Goal: Navigation & Orientation: Understand site structure

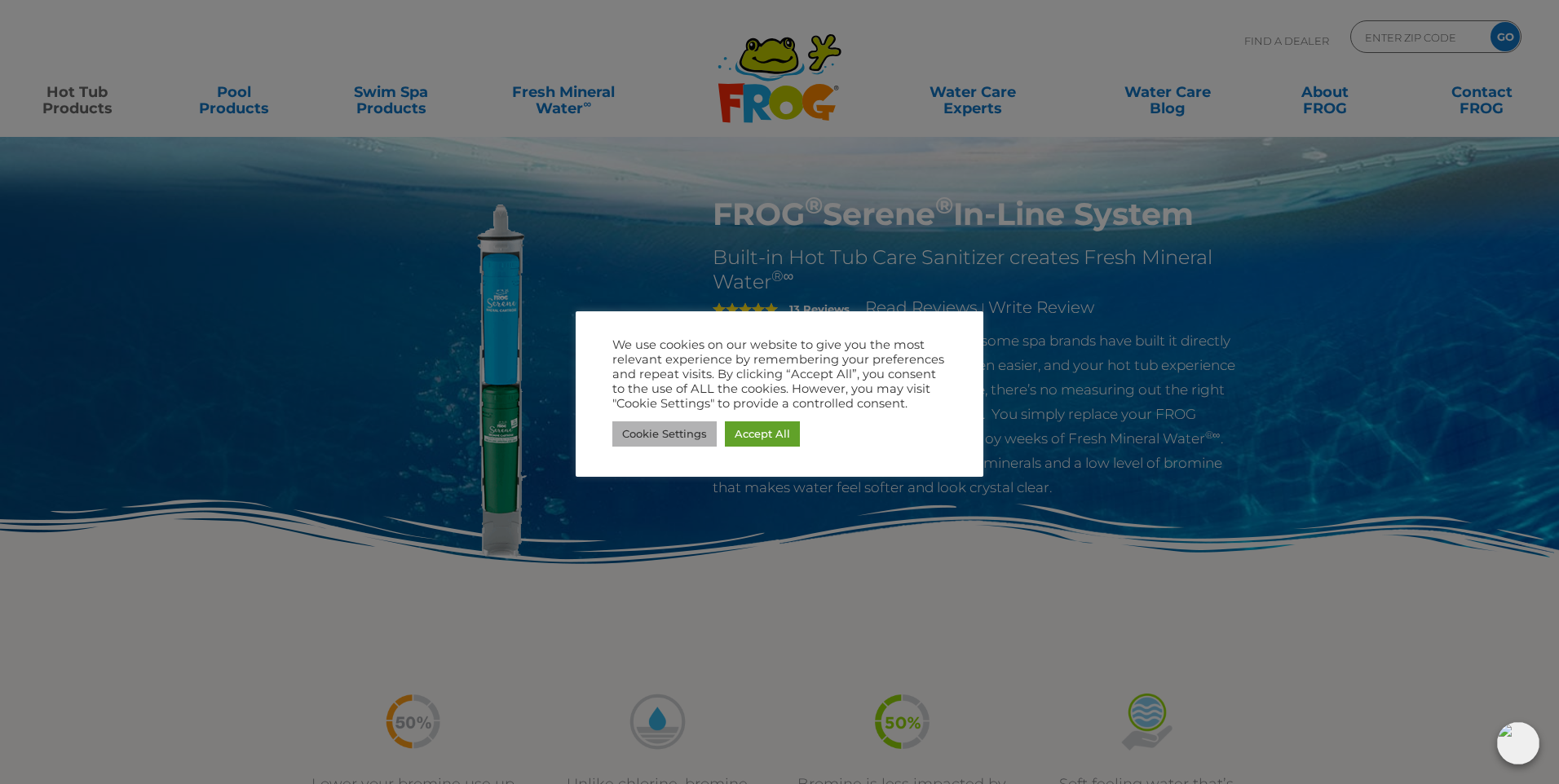
click at [667, 432] on link "Cookie Settings" at bounding box center [665, 433] width 104 height 25
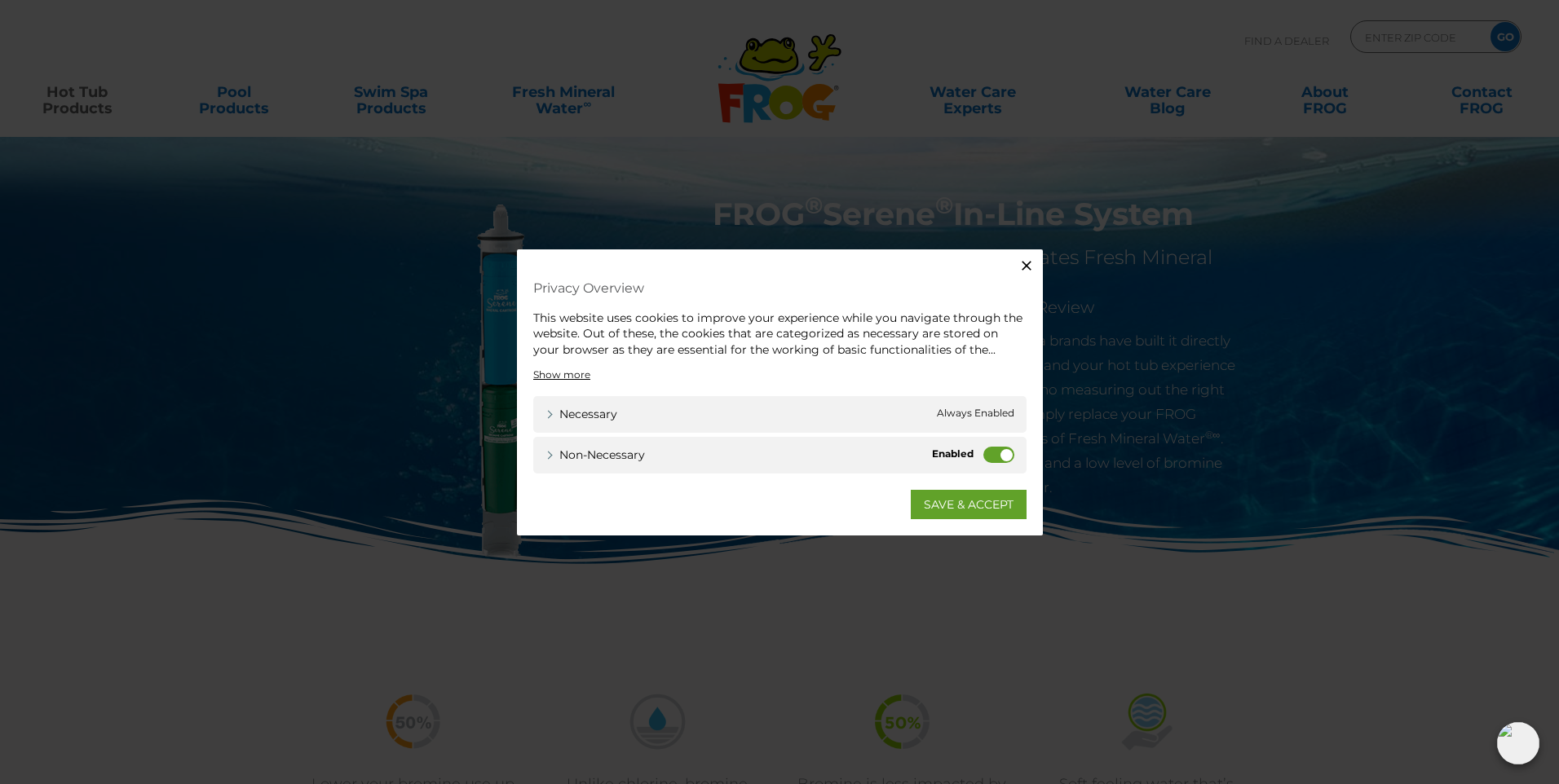
click at [1032, 262] on icon "button" at bounding box center [1027, 265] width 16 height 16
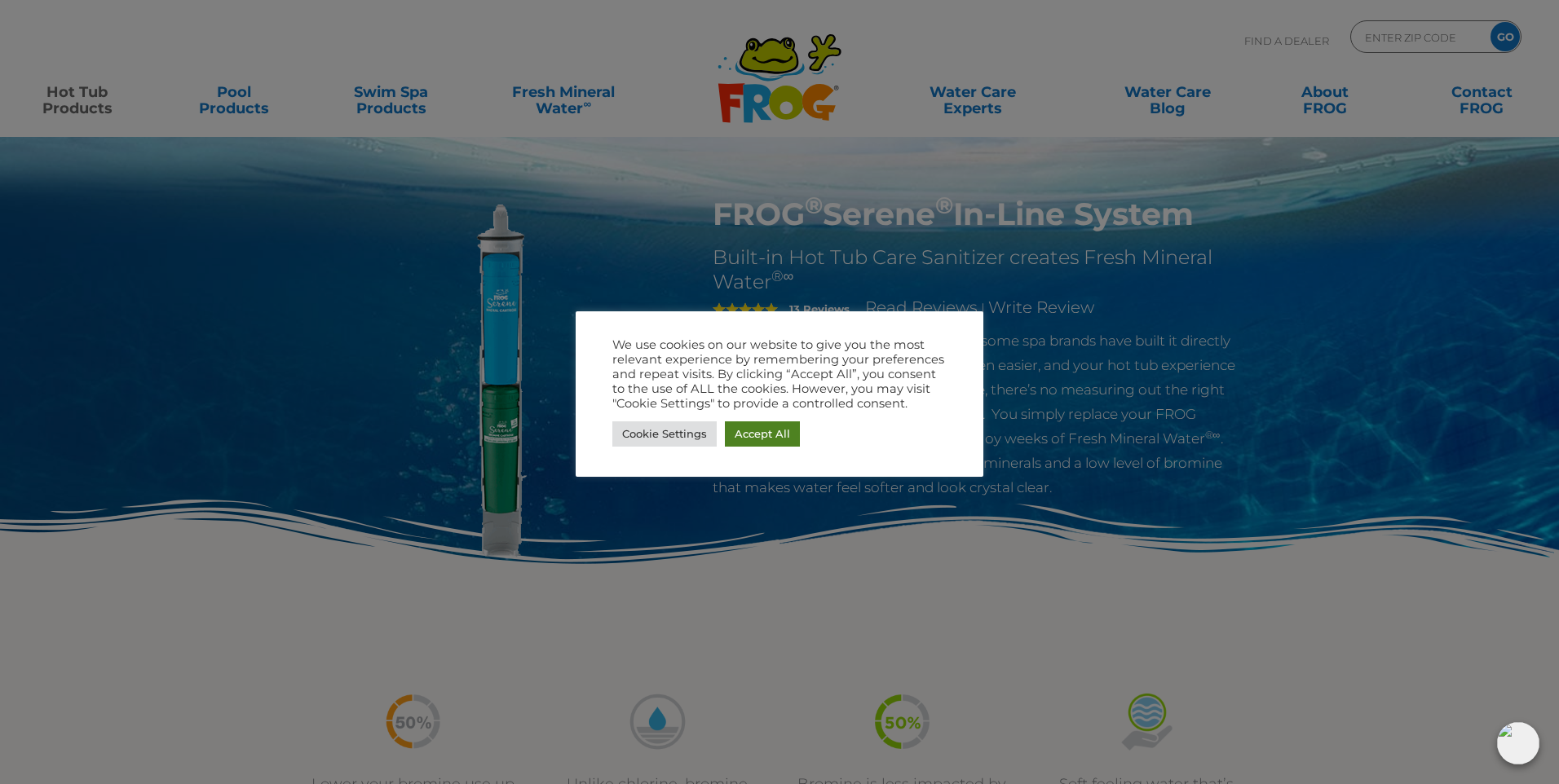
click at [782, 431] on link "Accept All" at bounding box center [762, 433] width 75 height 25
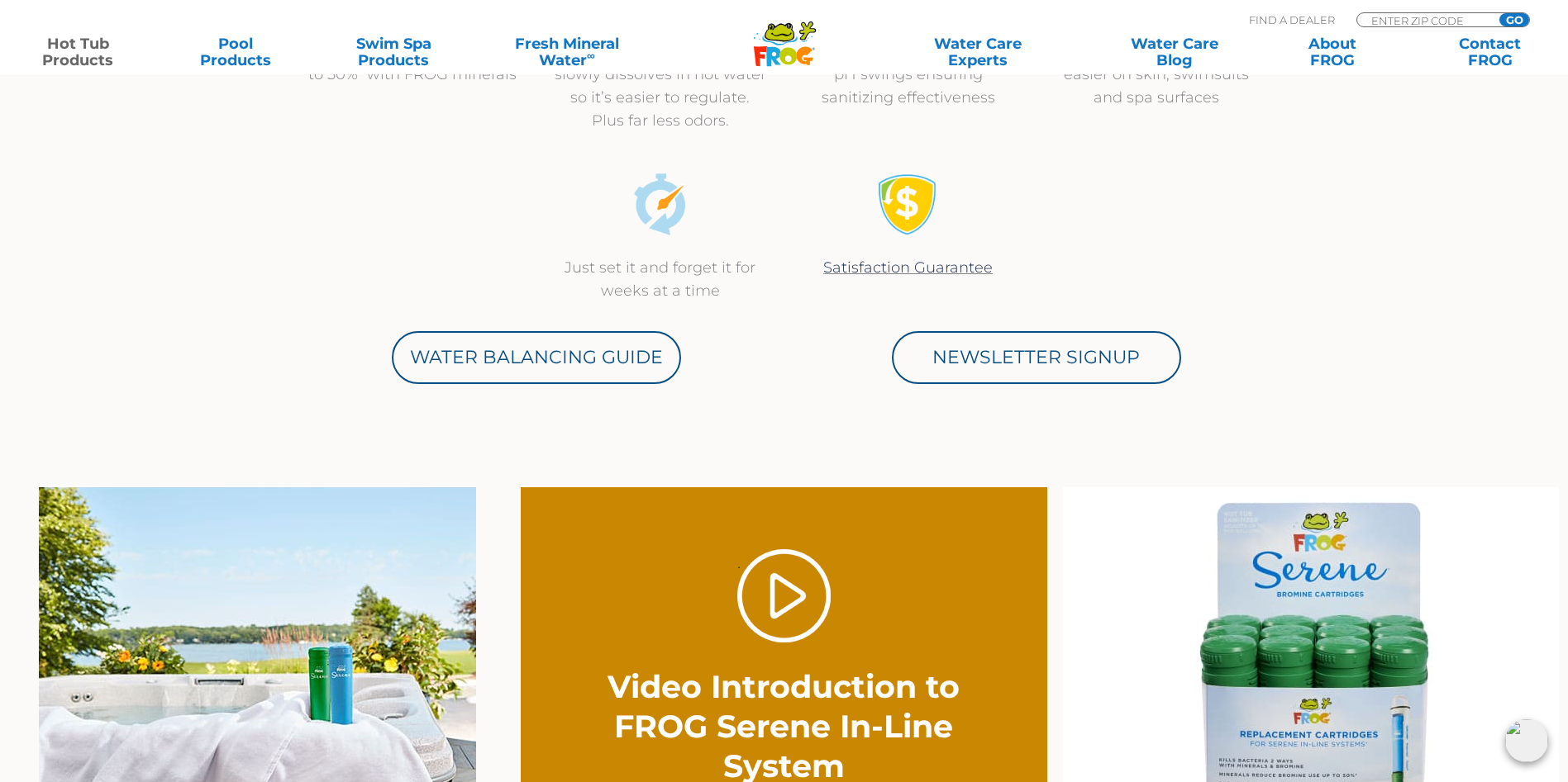
scroll to position [496, 0]
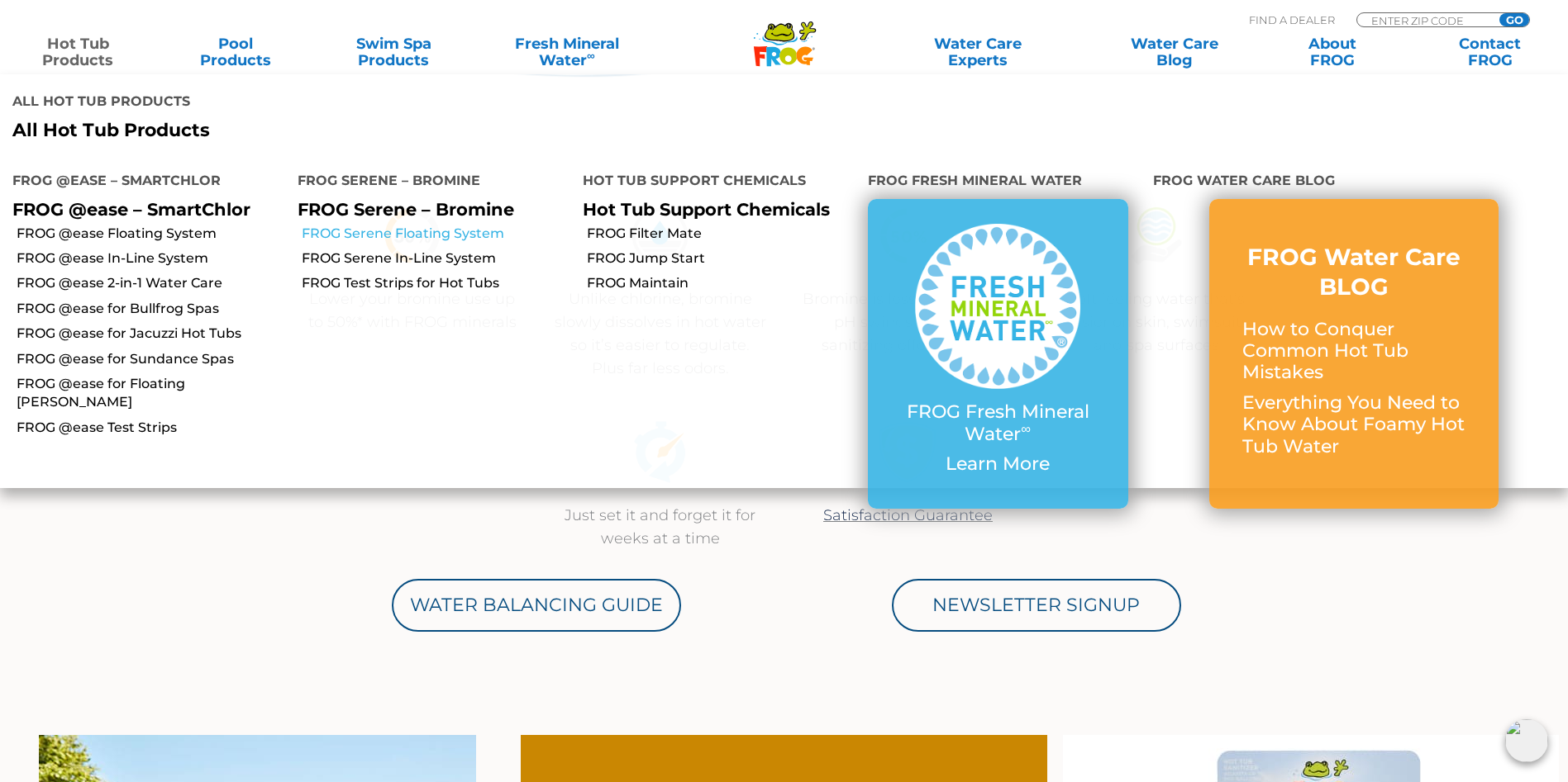
click at [365, 240] on link "FROG Serene Floating System" at bounding box center [435, 234] width 269 height 18
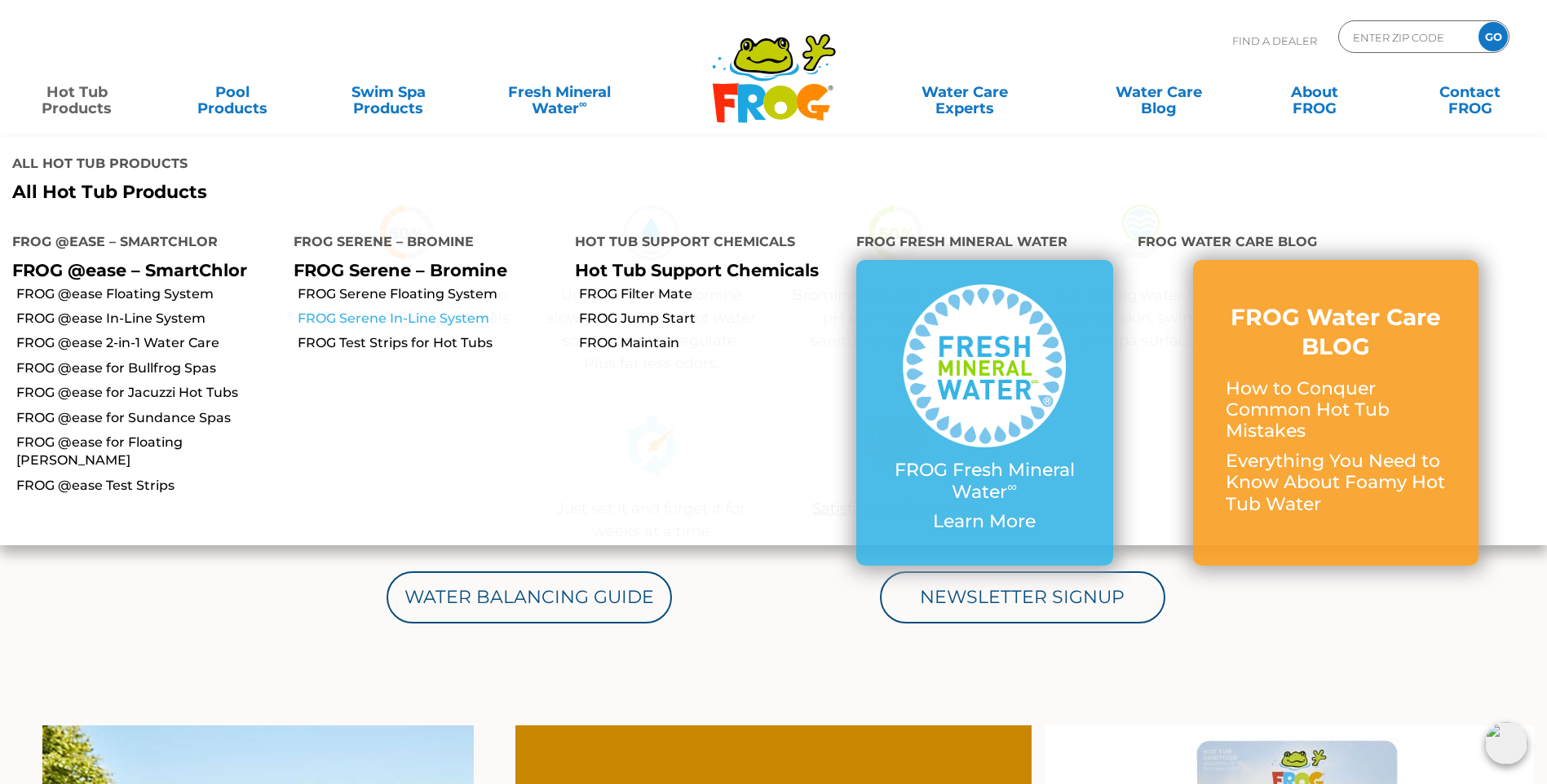
click at [316, 313] on link "FROG Serene In-Line System" at bounding box center [429, 319] width 265 height 18
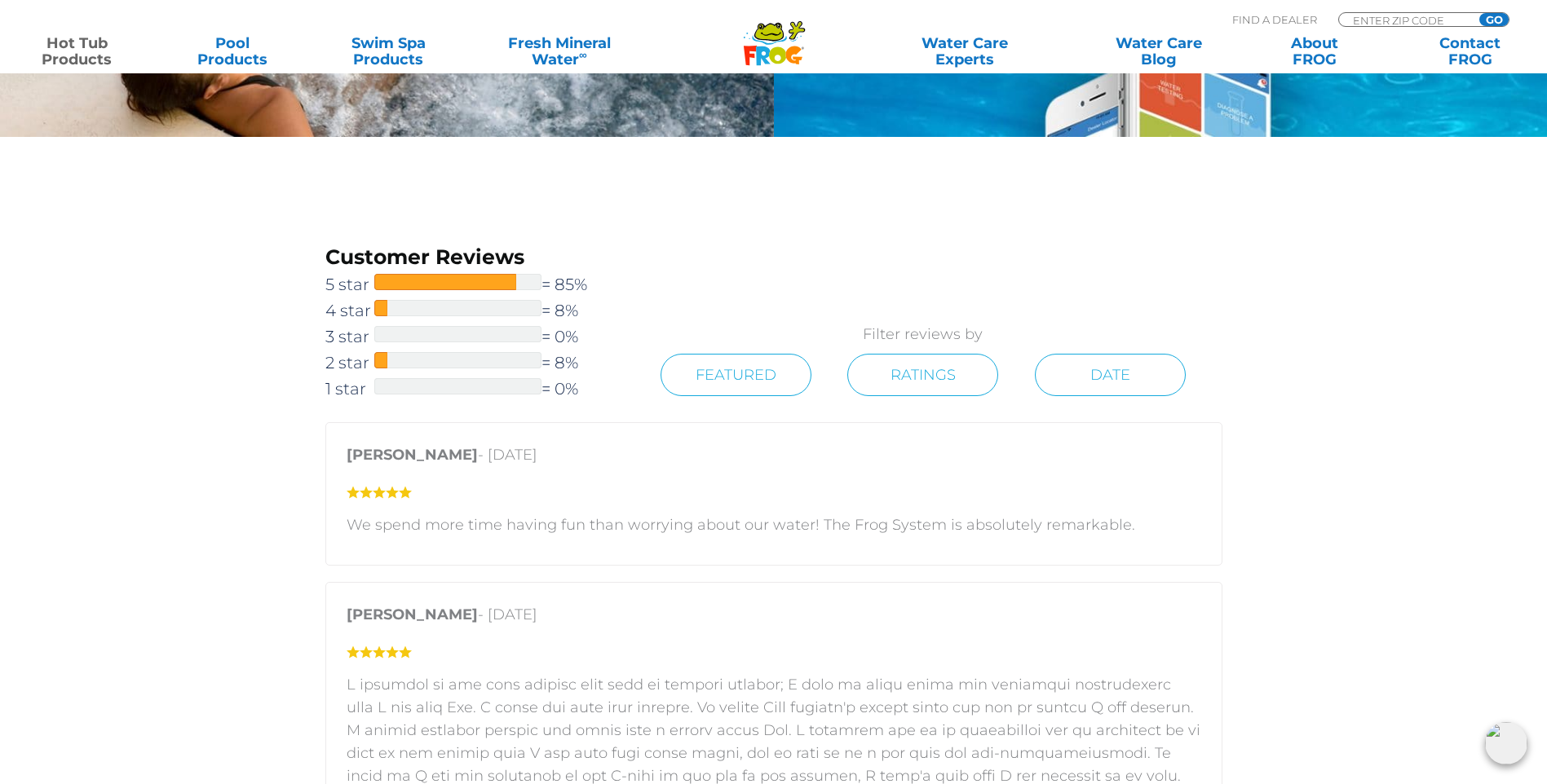
scroll to position [2120, 0]
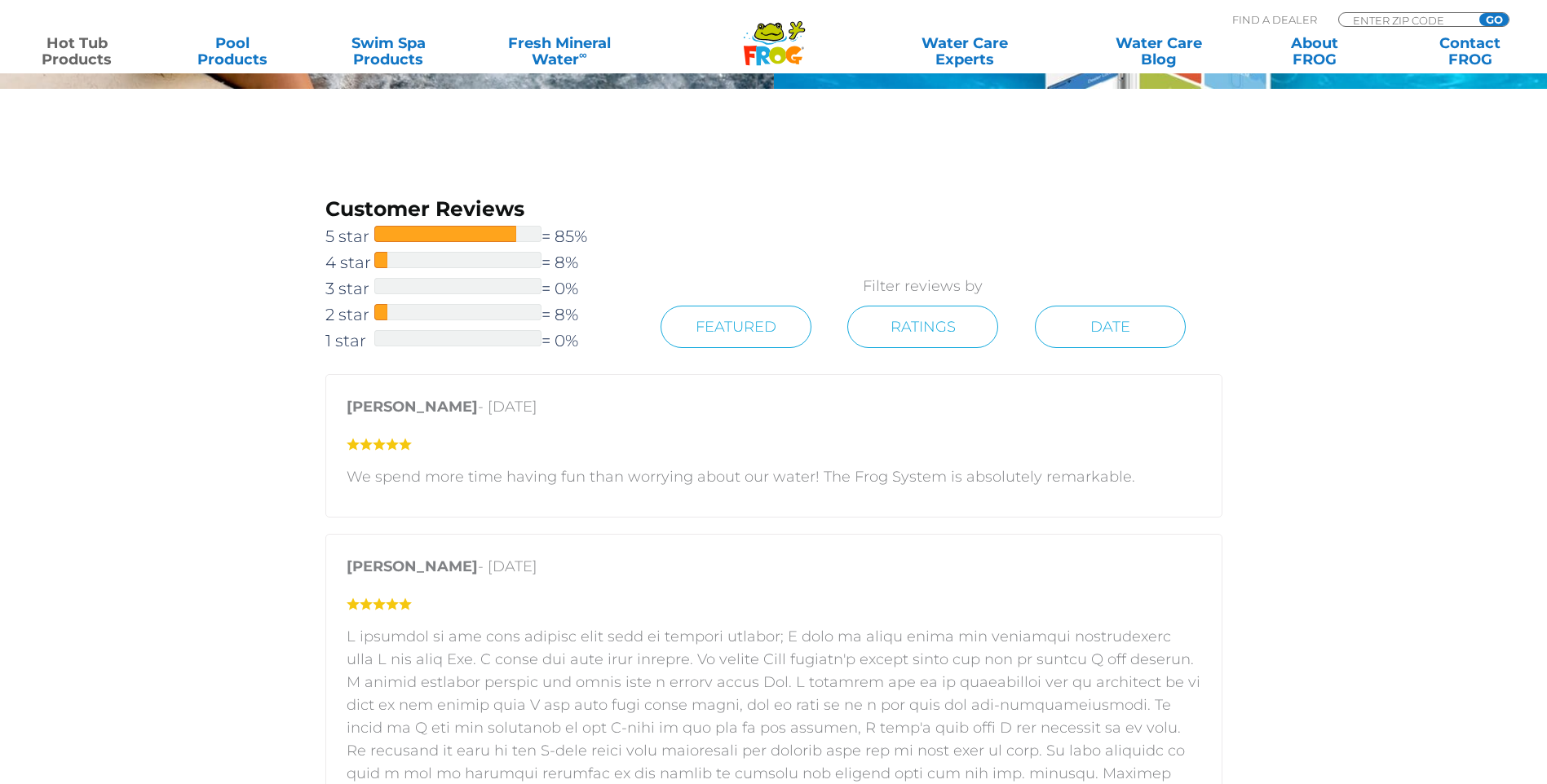
scroll to position [1630, 0]
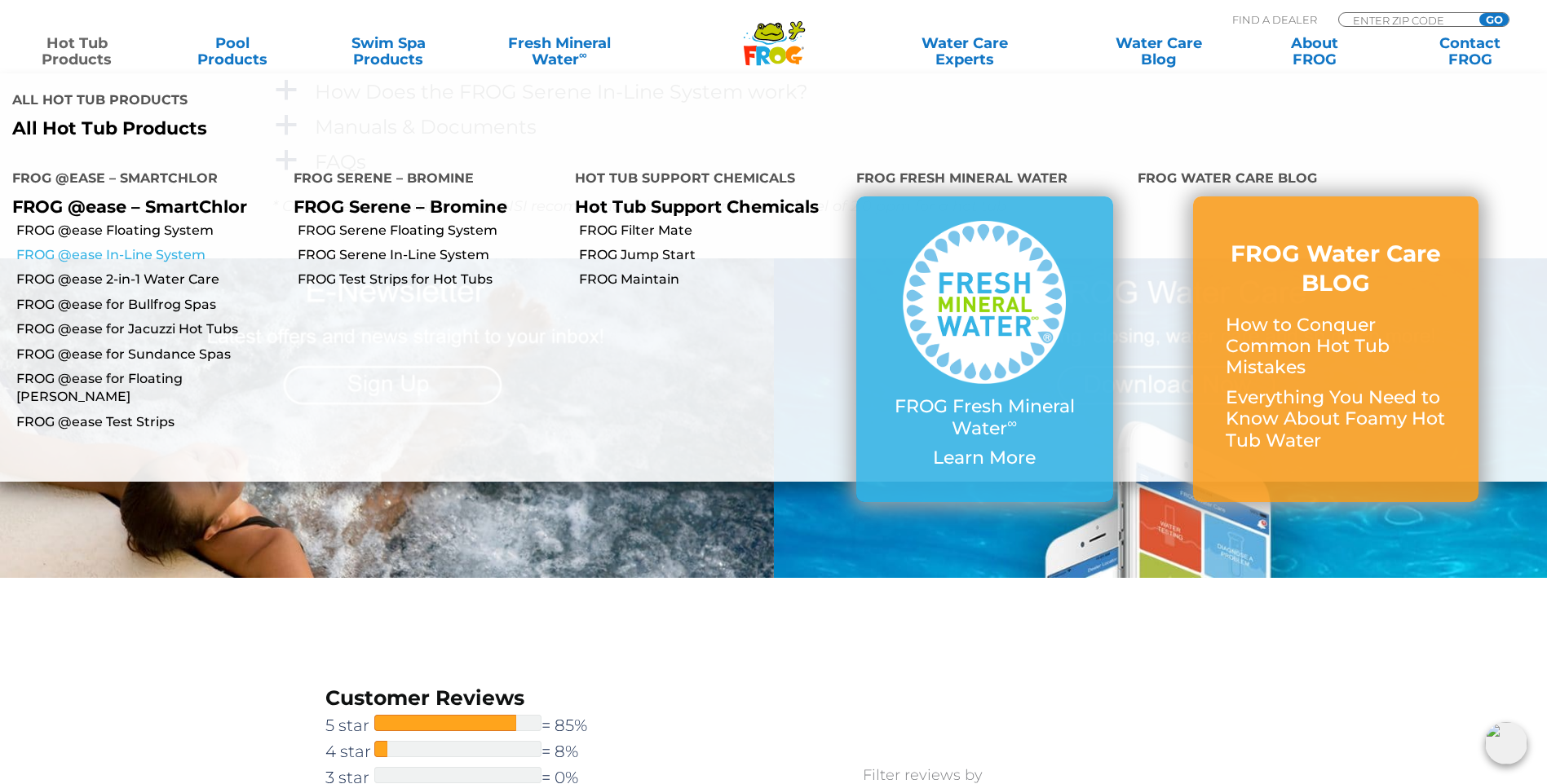
click at [111, 256] on link "FROG @ease In-Line System" at bounding box center [149, 255] width 265 height 18
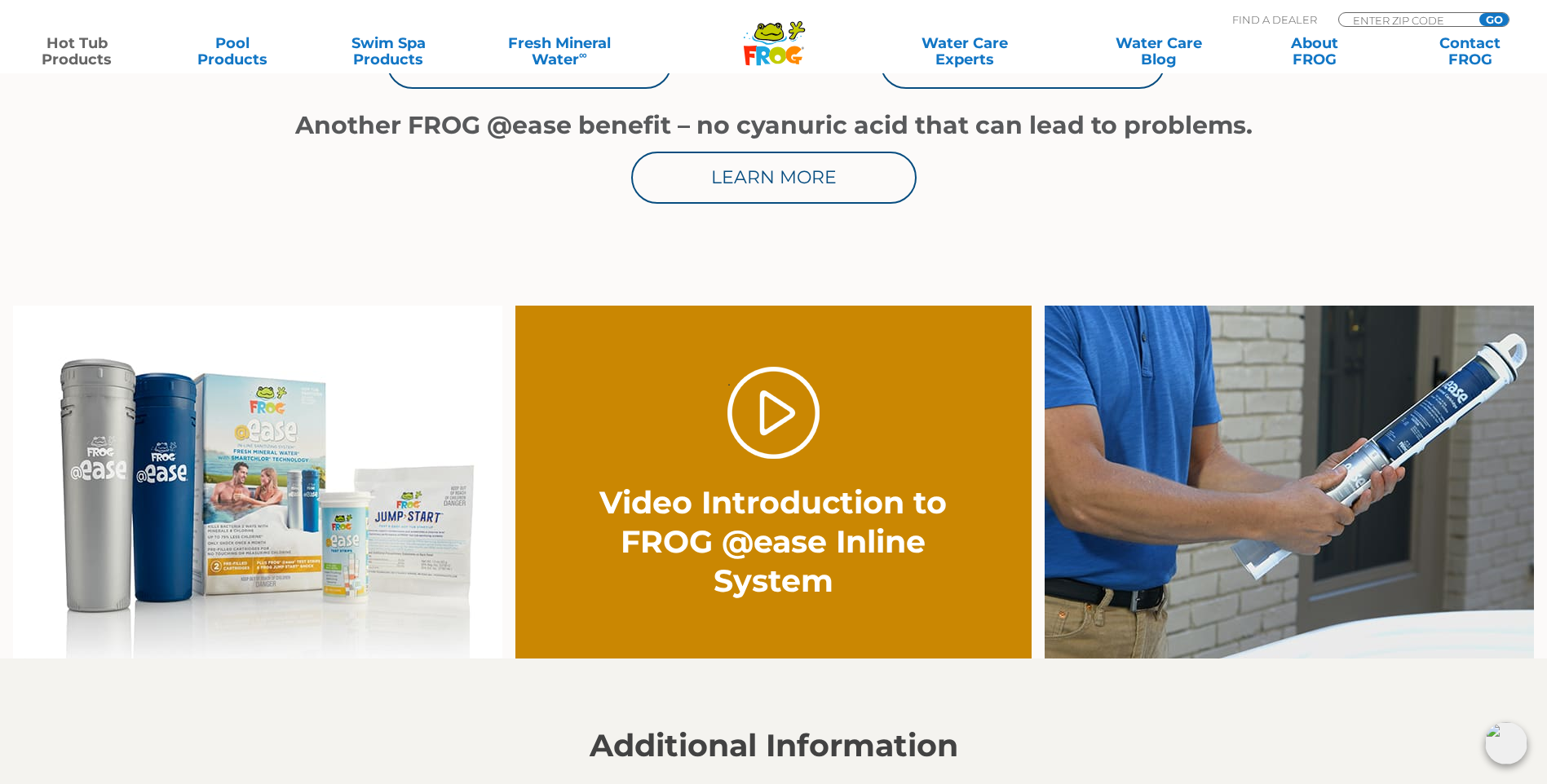
scroll to position [1060, 0]
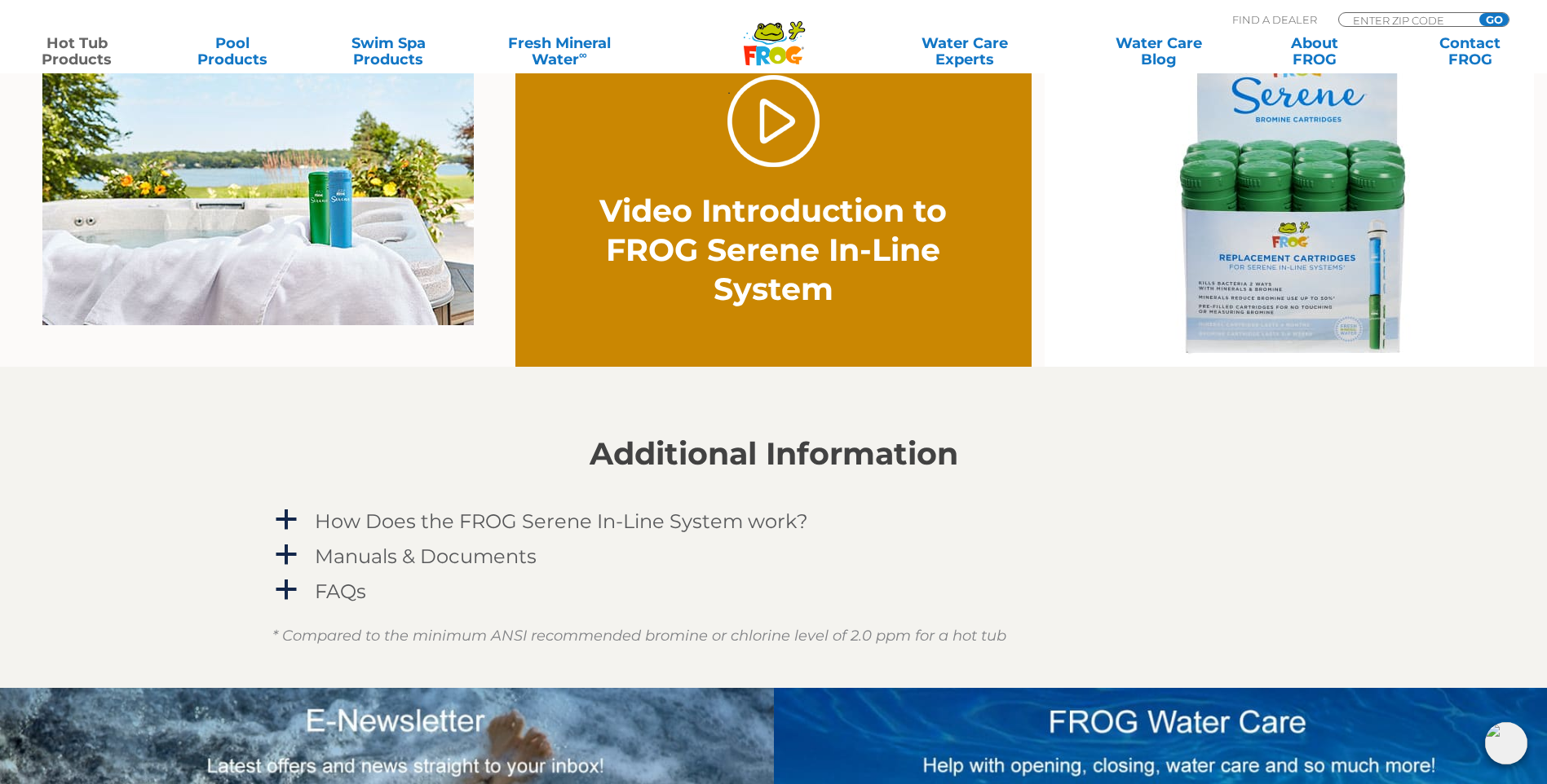
scroll to position [896, 0]
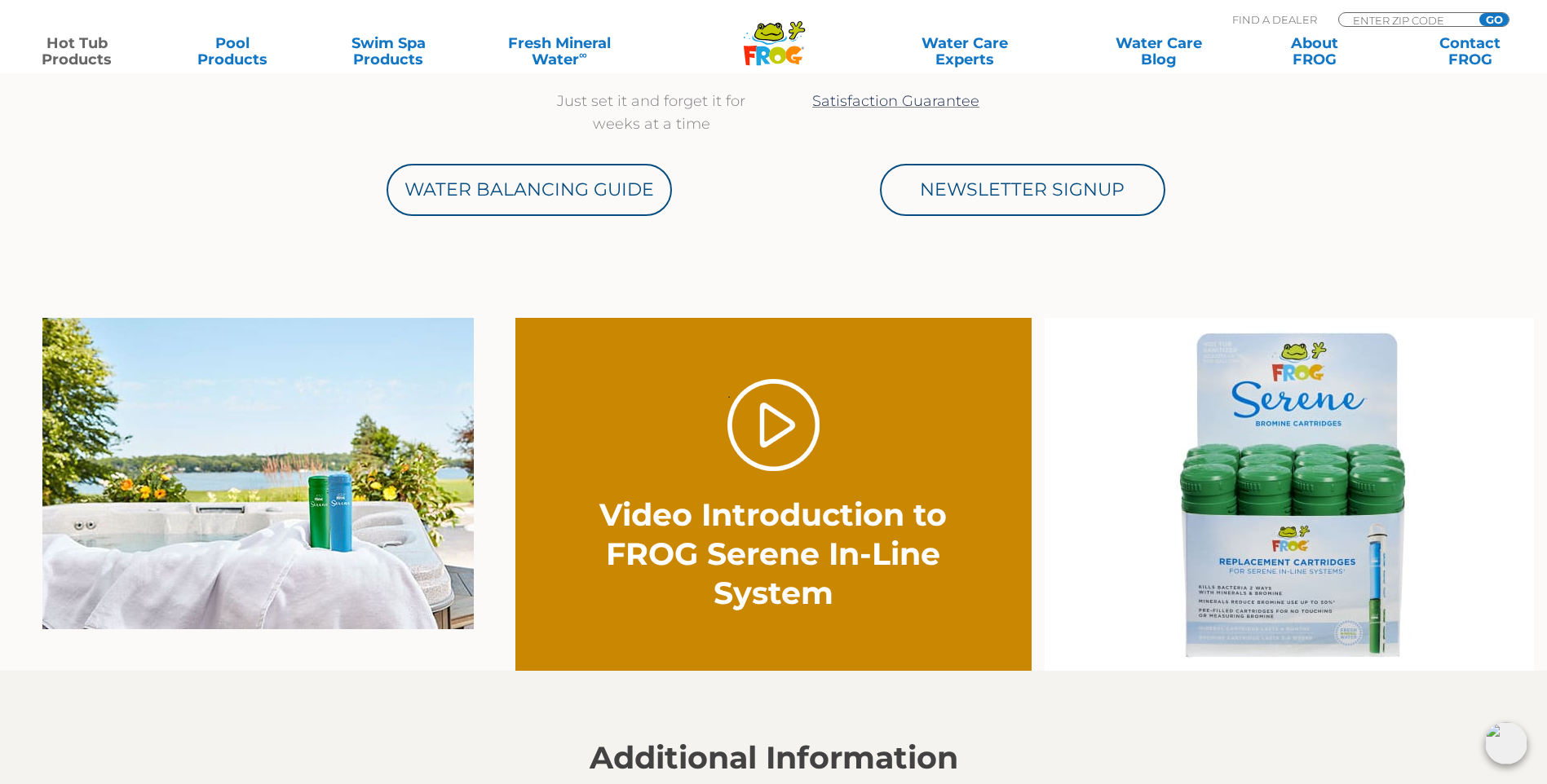
click at [92, 57] on link "Hot Tub Products" at bounding box center [77, 52] width 122 height 33
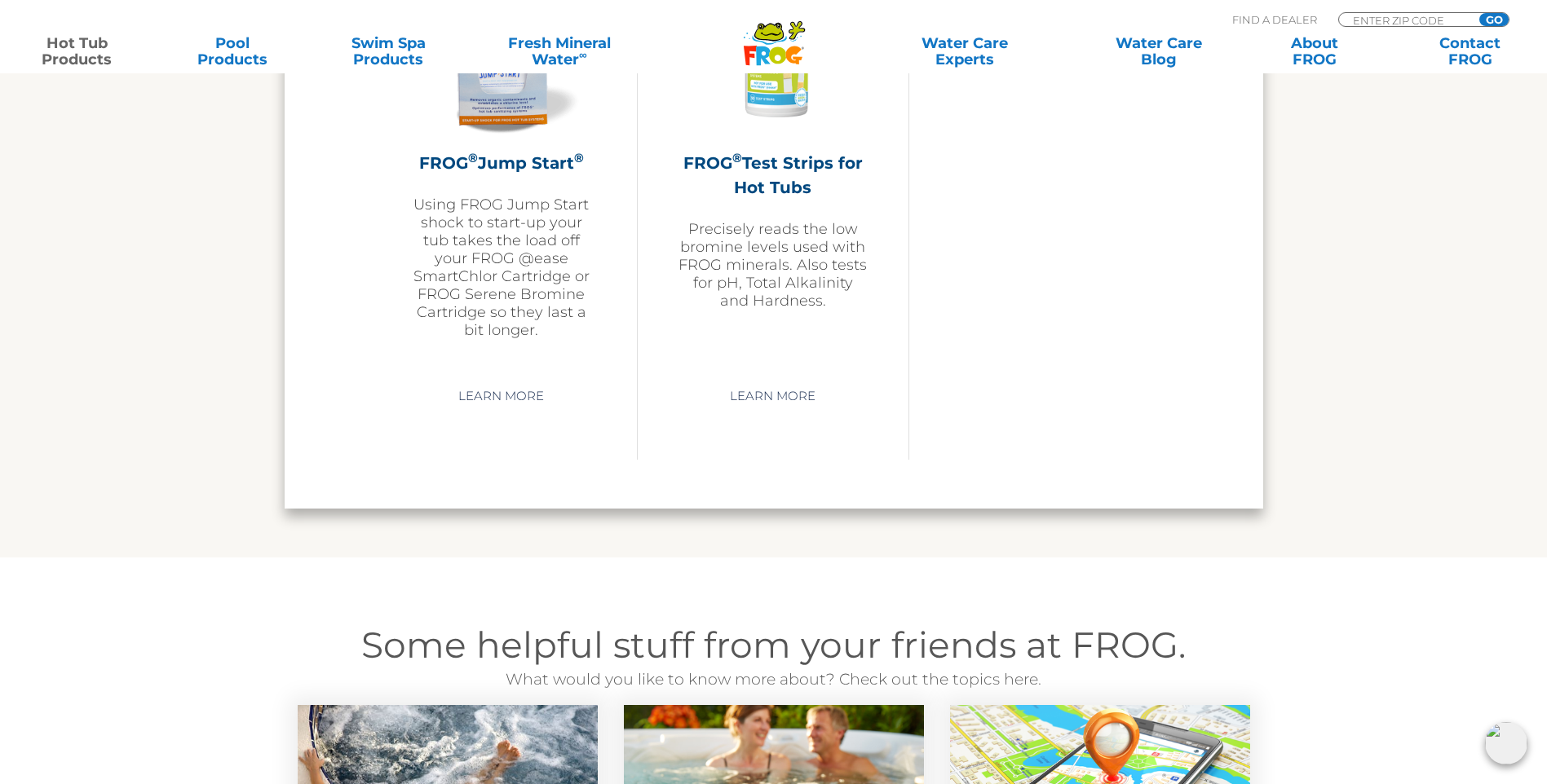
scroll to position [3831, 0]
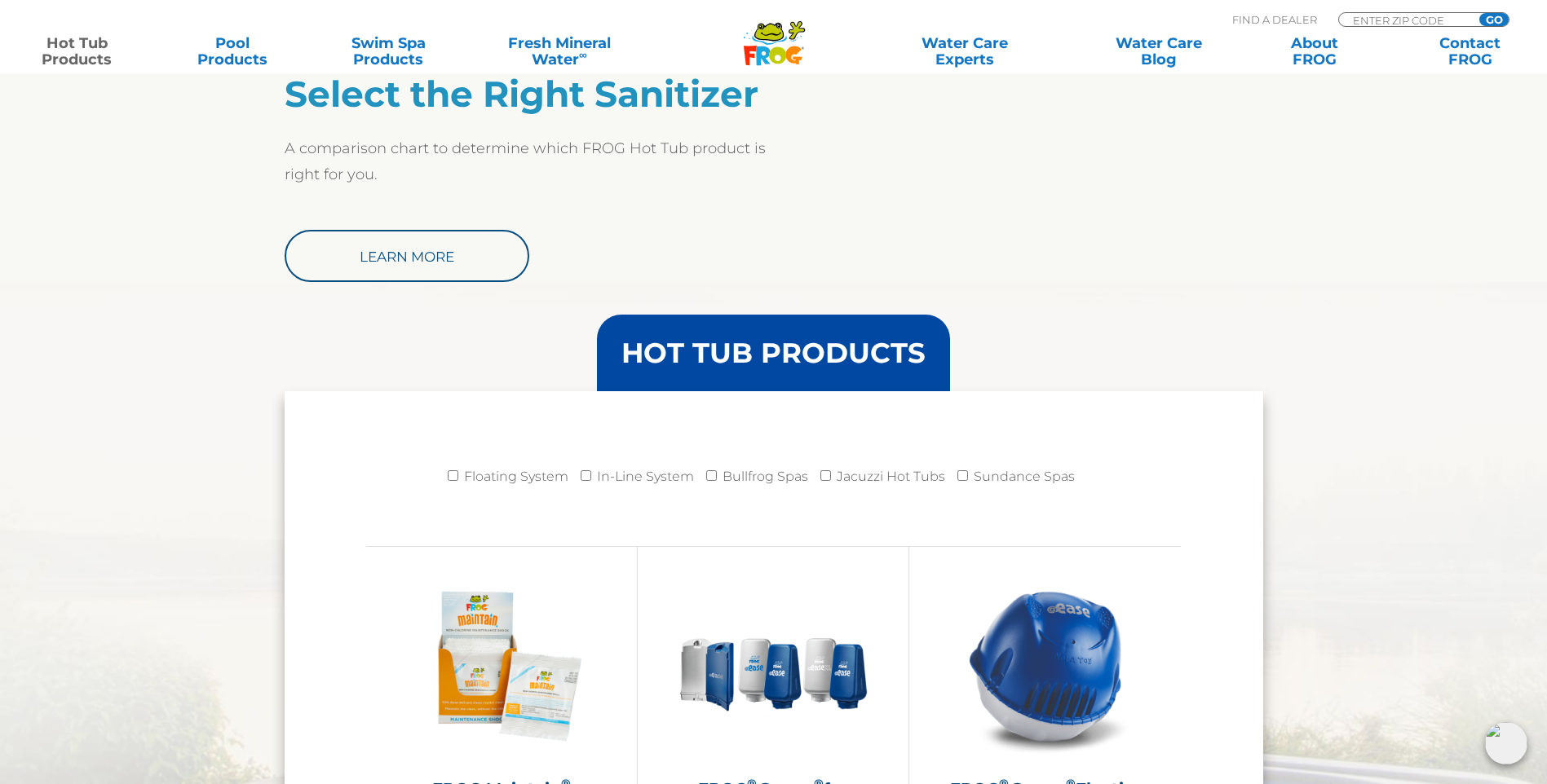
scroll to position [1304, 0]
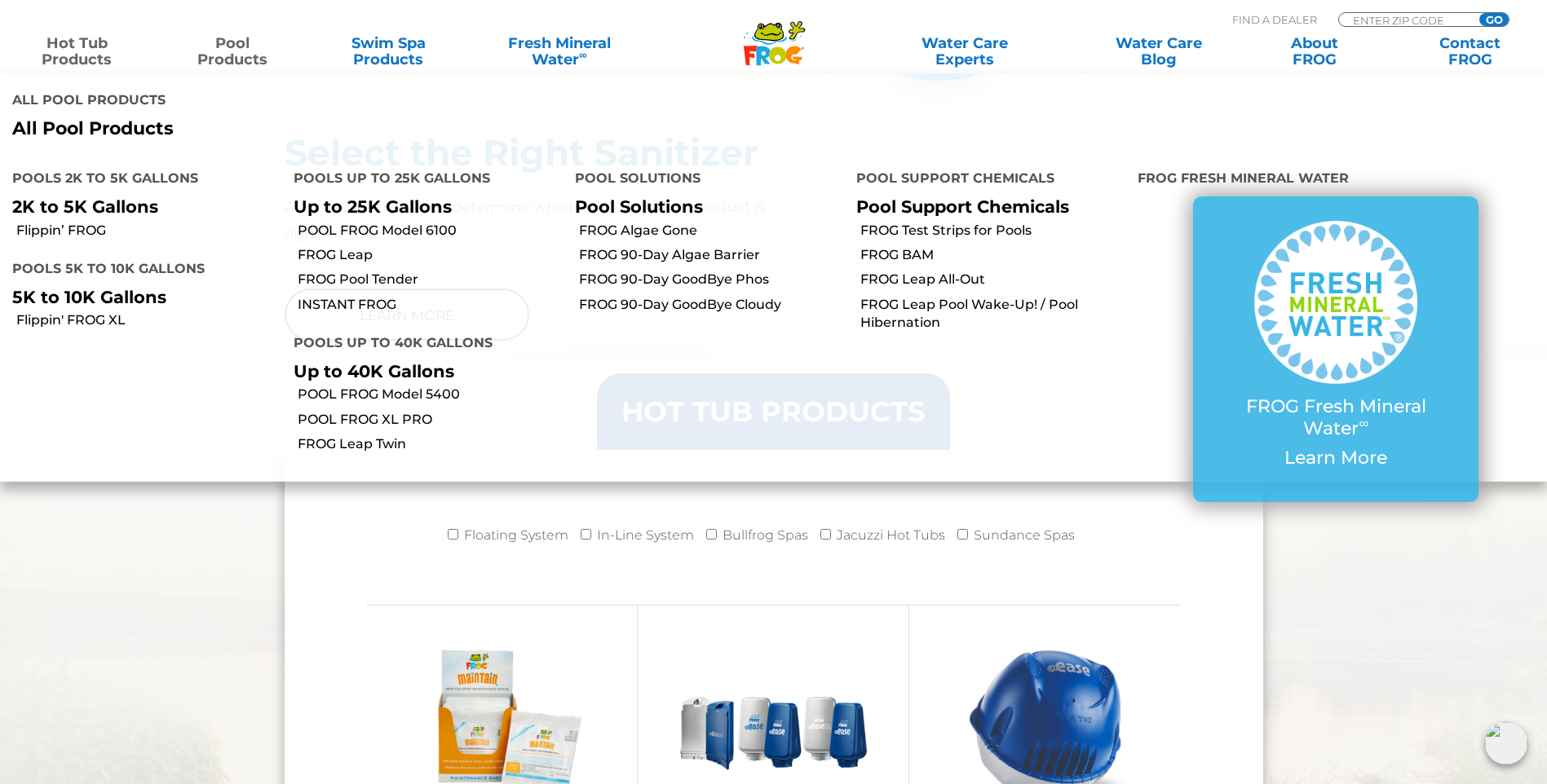
click at [233, 55] on link "Pool Products" at bounding box center [233, 52] width 122 height 33
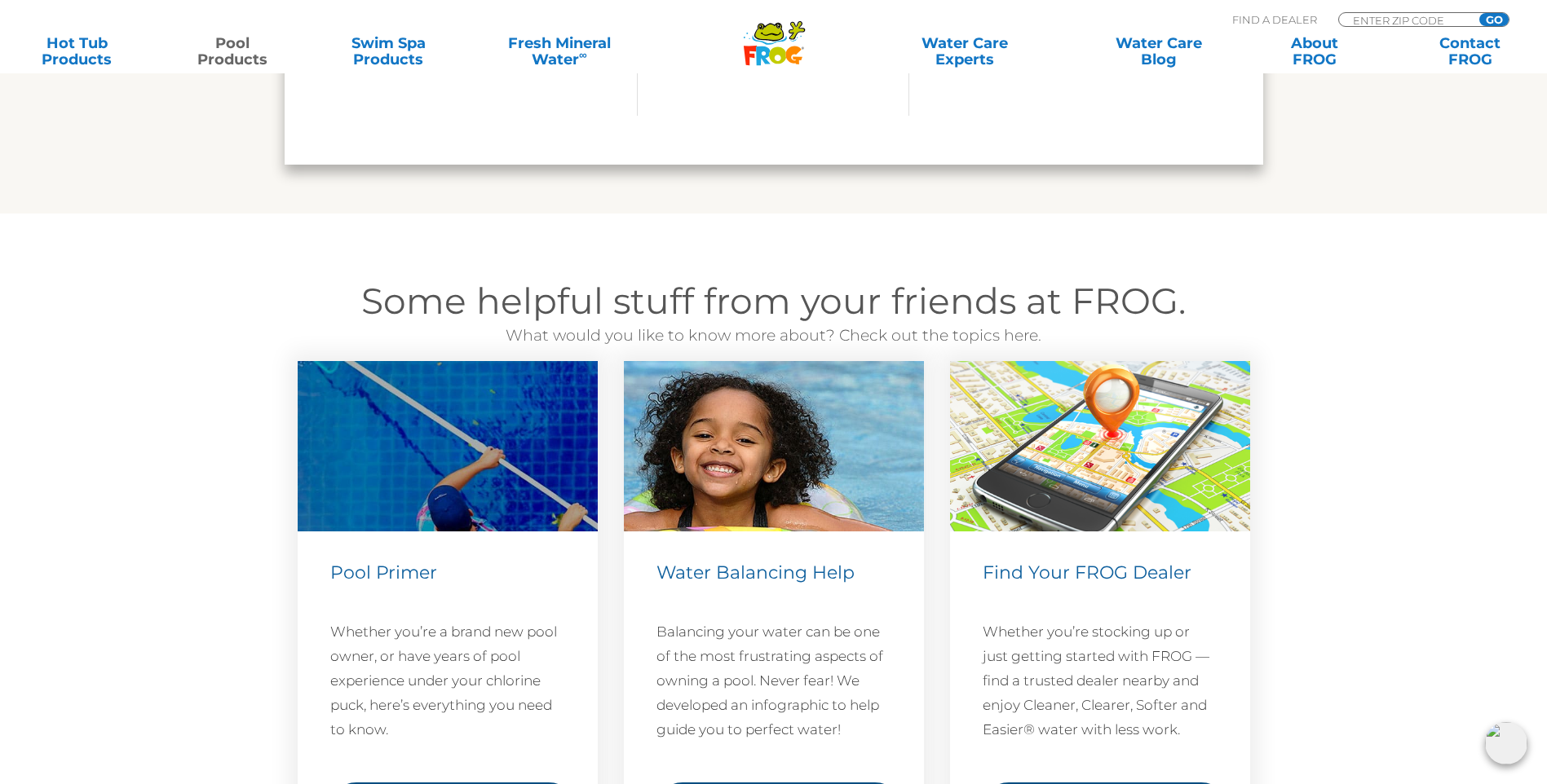
scroll to position [5135, 0]
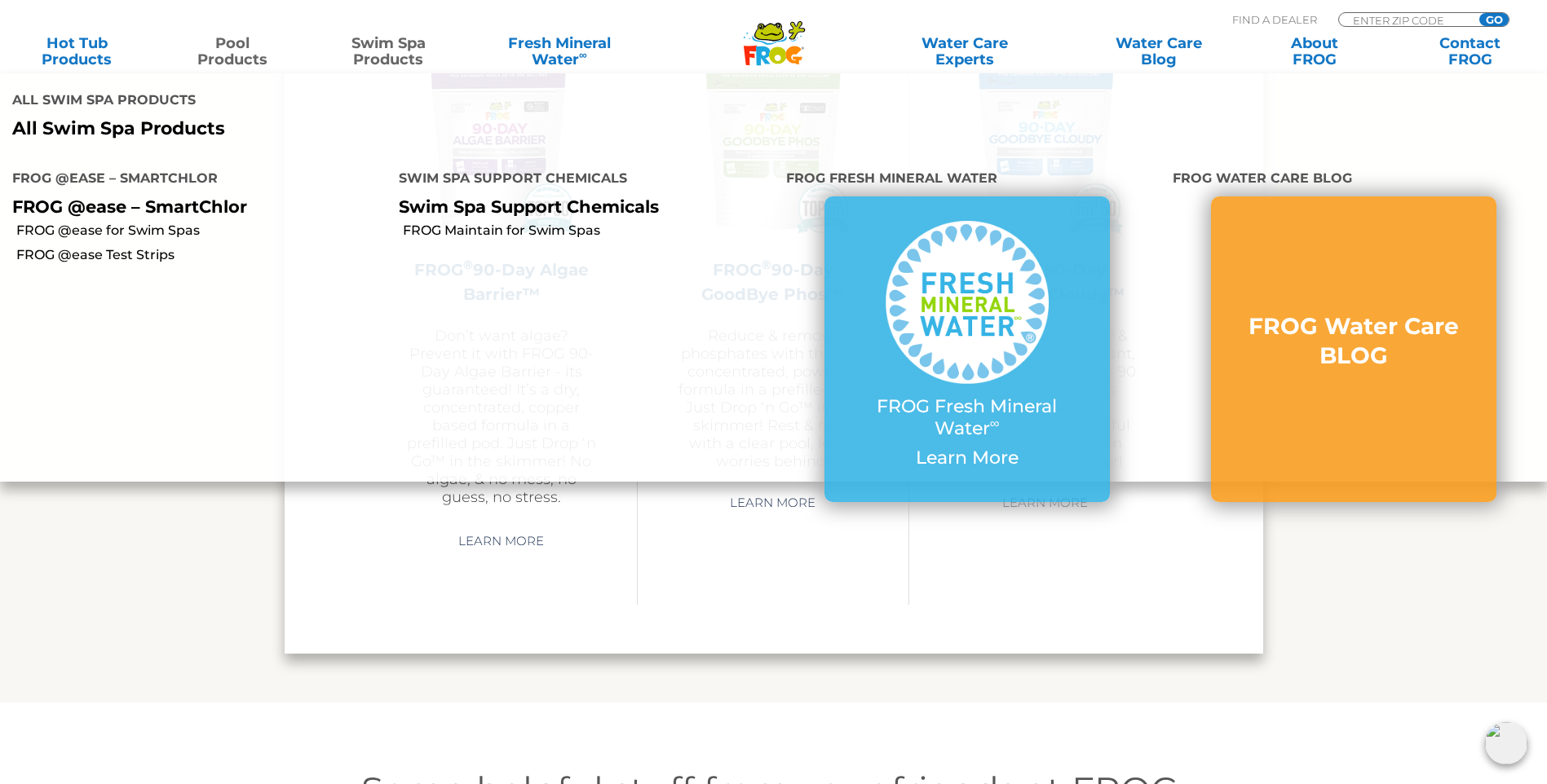
click at [360, 45] on link "Swim Spa Products" at bounding box center [388, 52] width 122 height 33
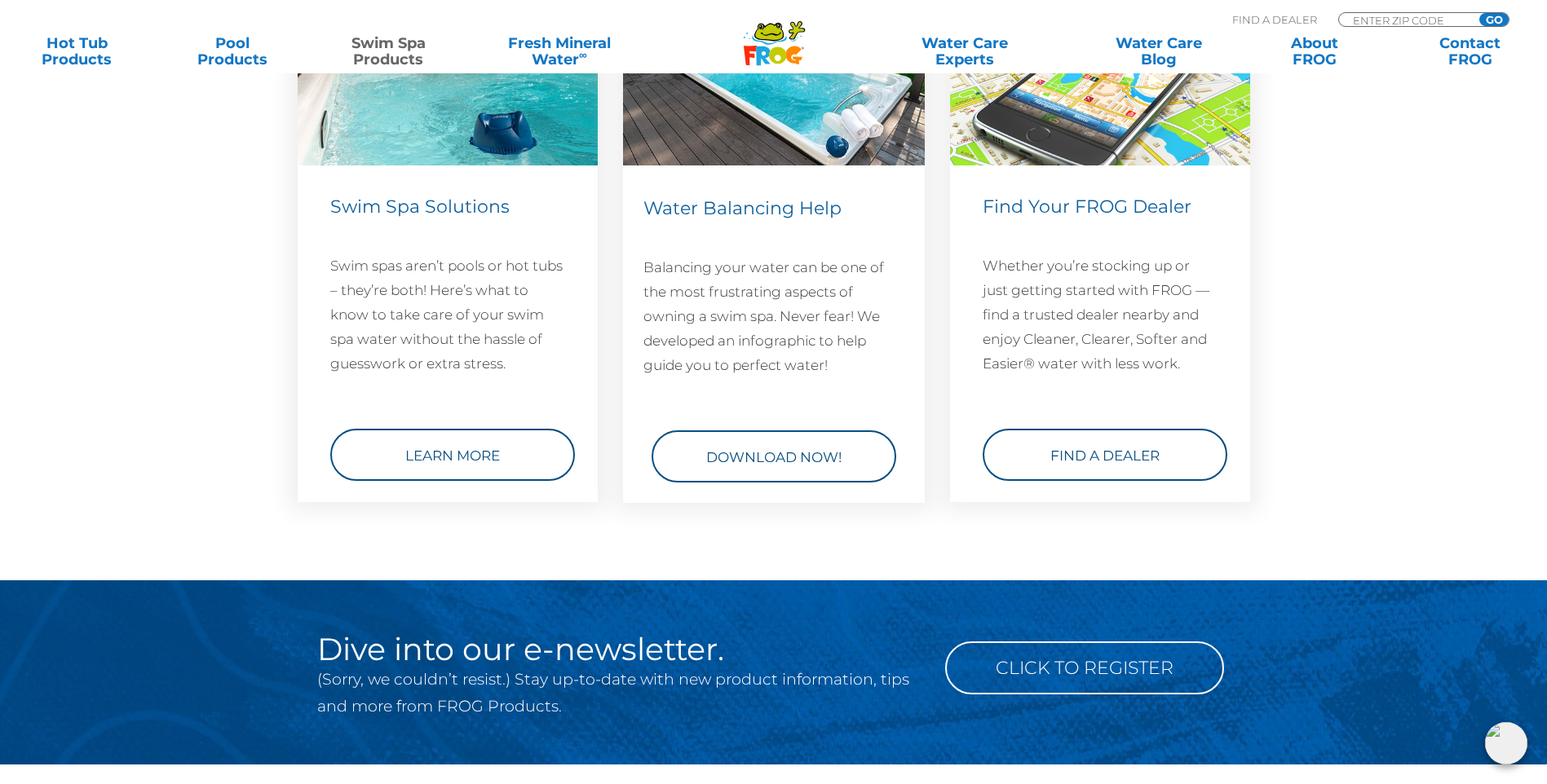
scroll to position [2282, 0]
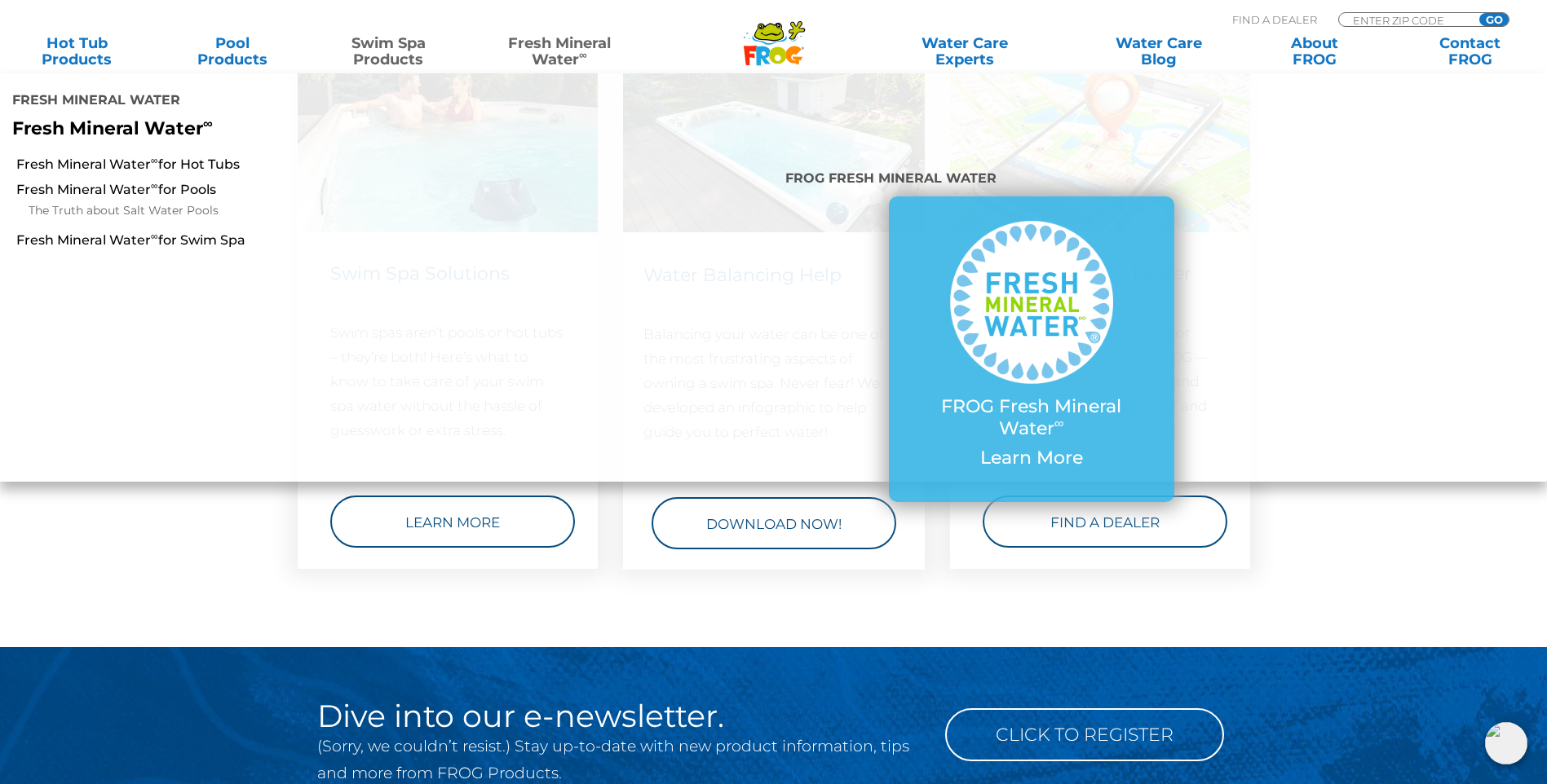
click at [554, 57] on link "Fresh Mineral Water ∞" at bounding box center [559, 52] width 152 height 33
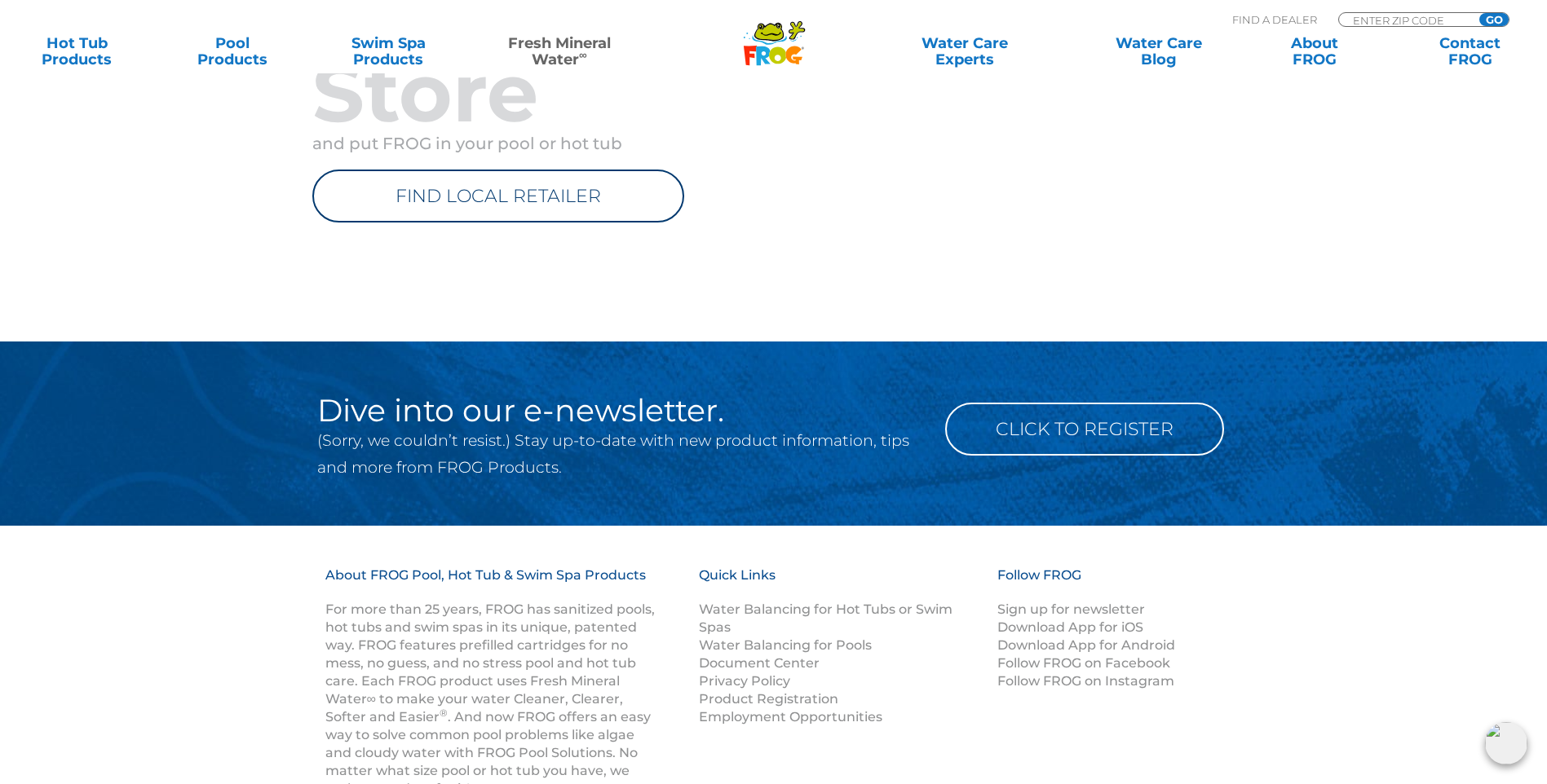
scroll to position [2120, 0]
